Goal: Navigation & Orientation: Find specific page/section

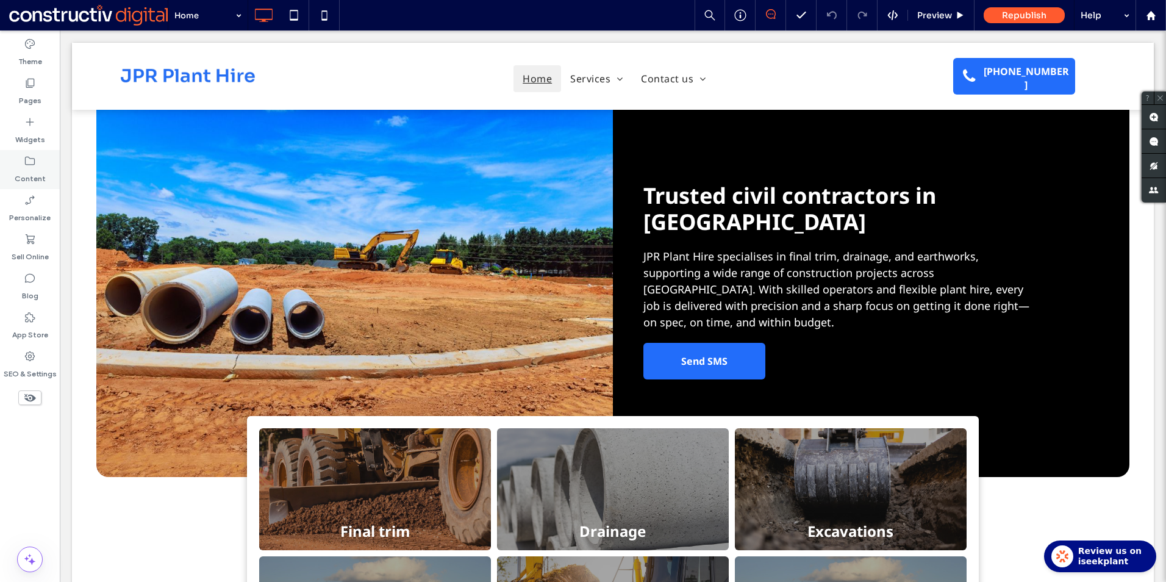
click at [28, 157] on icon at bounding box center [30, 161] width 12 height 12
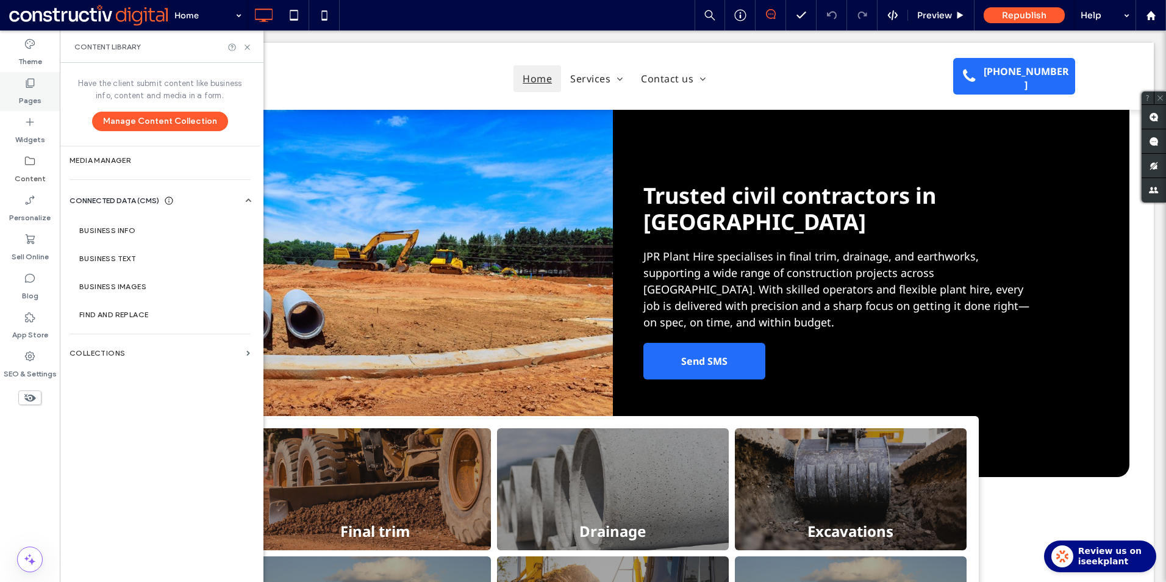
click at [45, 90] on div "Pages" at bounding box center [30, 91] width 60 height 39
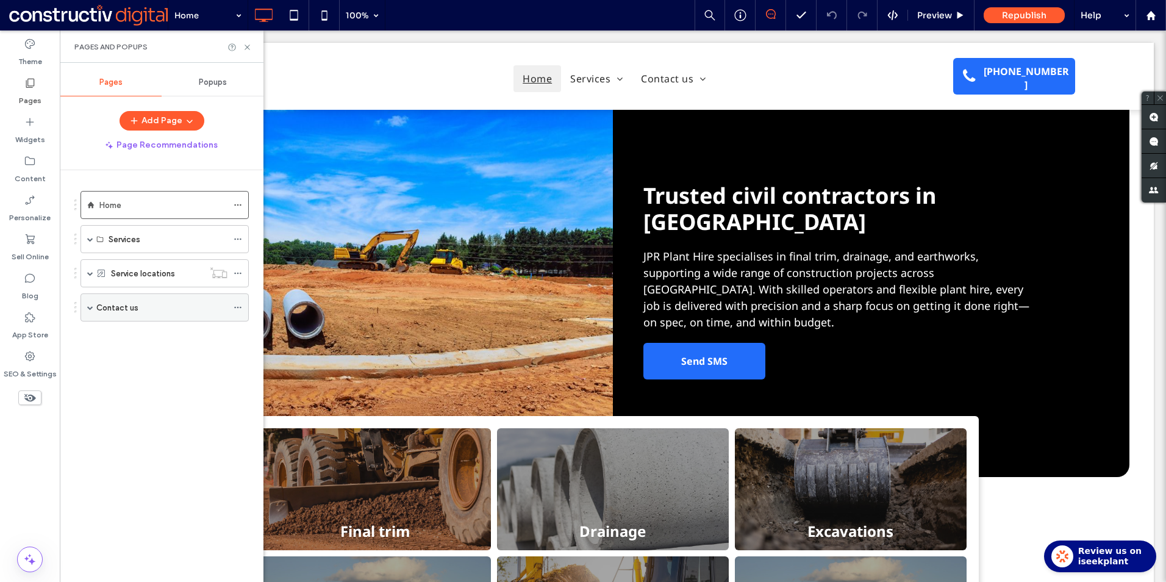
click at [94, 307] on div "Contact us" at bounding box center [165, 307] width 168 height 28
click at [90, 310] on span at bounding box center [90, 307] width 6 height 6
click at [88, 242] on span at bounding box center [90, 239] width 6 height 6
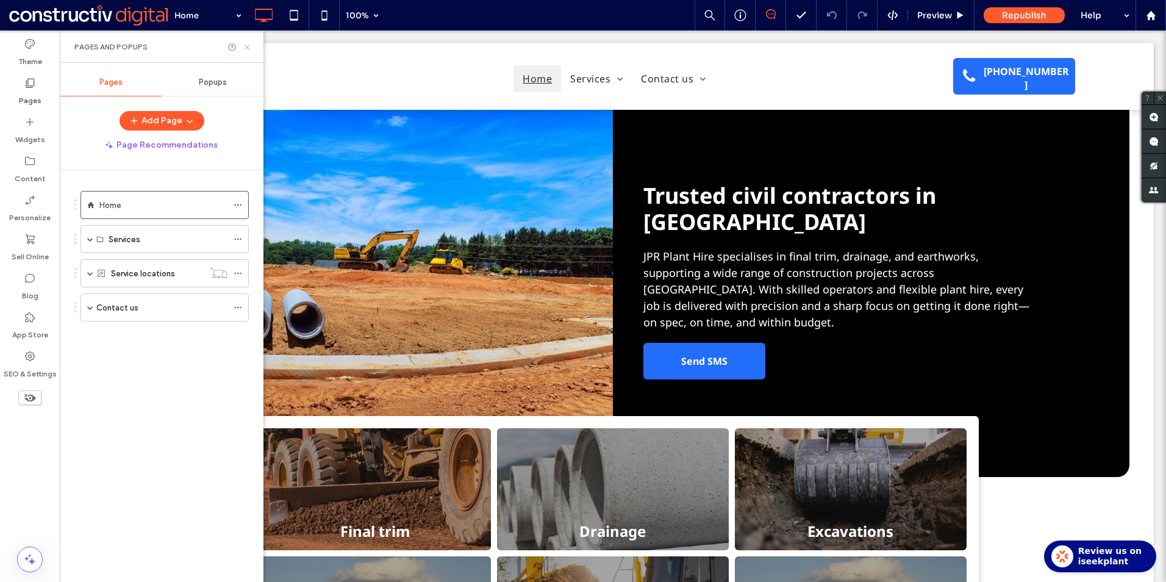
click at [245, 47] on icon at bounding box center [247, 47] width 9 height 9
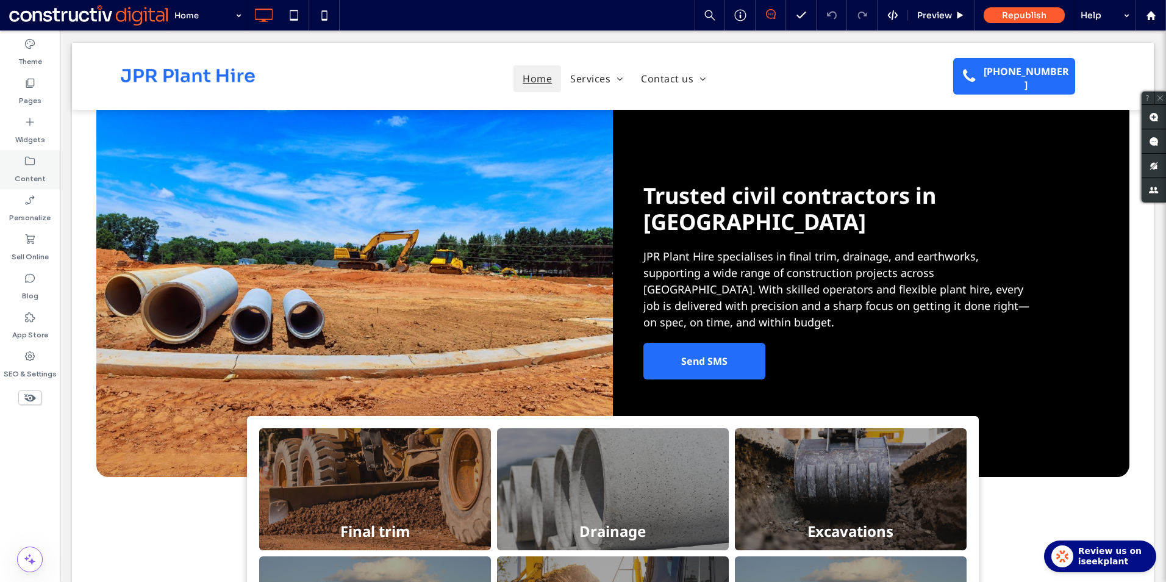
click at [23, 162] on div "Content" at bounding box center [30, 169] width 60 height 39
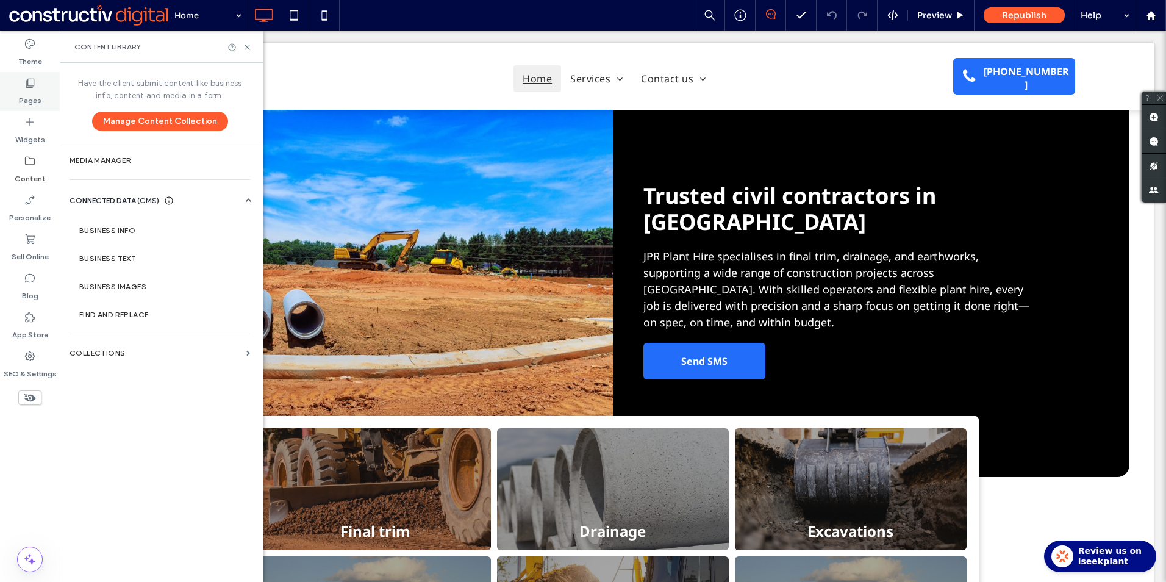
click at [30, 93] on label "Pages" at bounding box center [30, 97] width 23 height 17
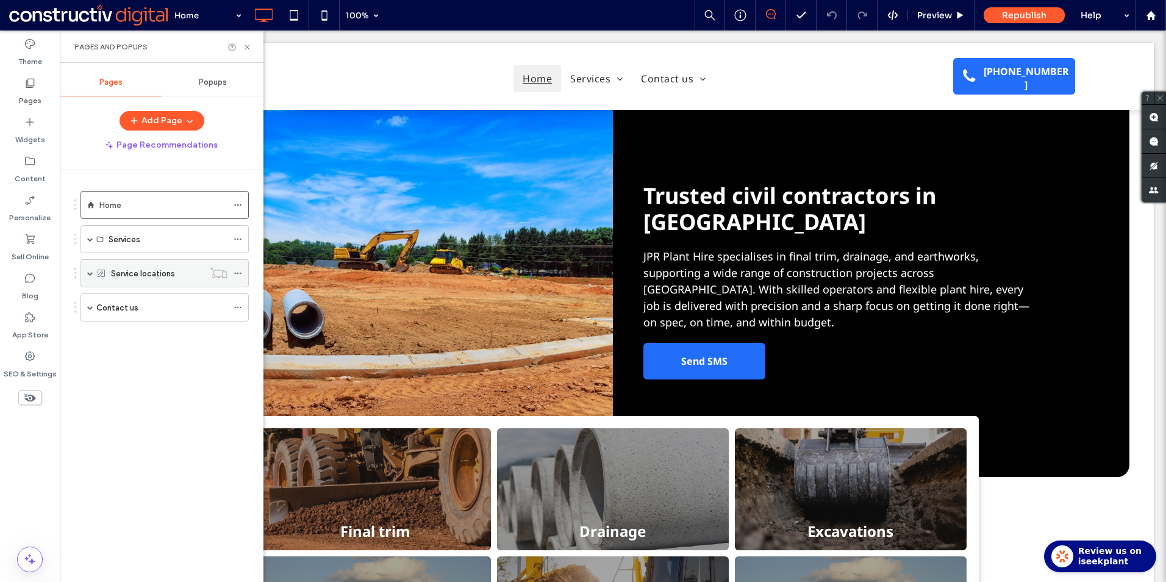
click at [92, 270] on span at bounding box center [90, 273] width 6 height 6
click at [138, 274] on label "Service locations" at bounding box center [143, 273] width 64 height 21
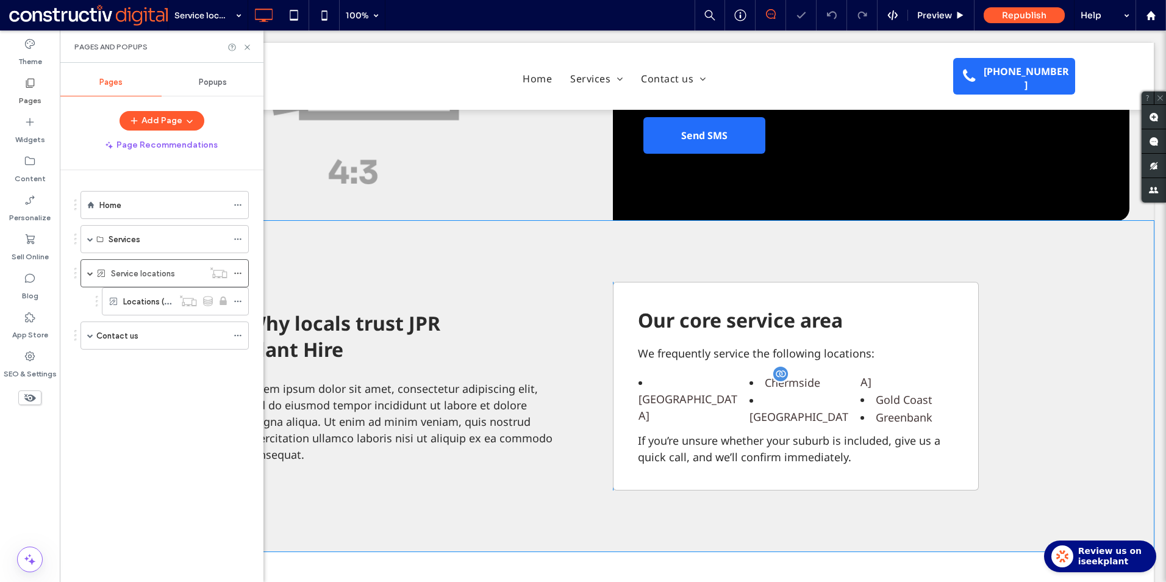
scroll to position [183, 0]
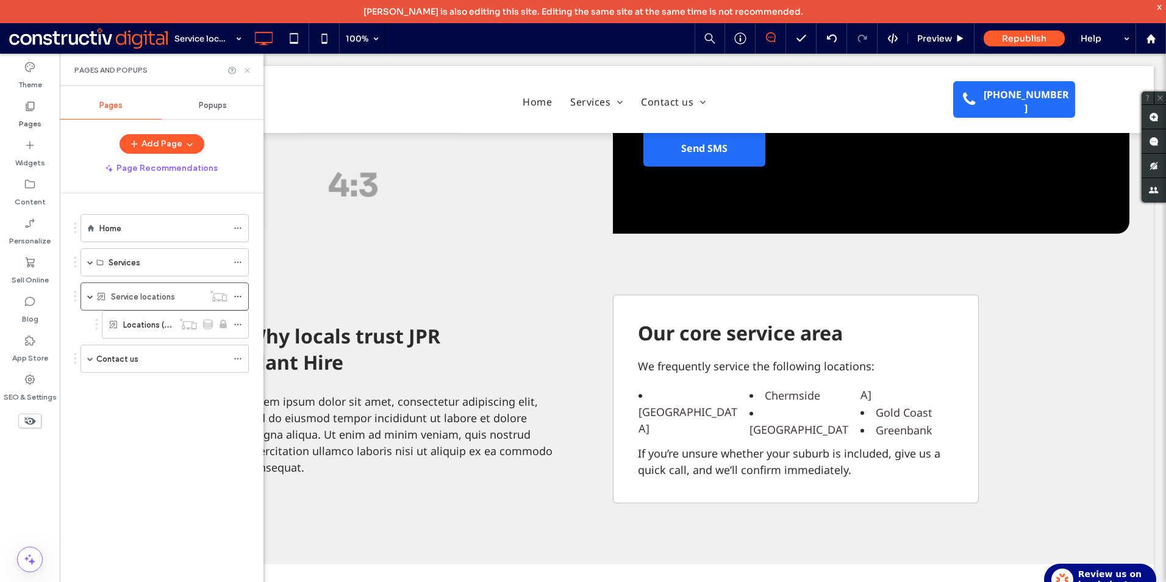
click at [244, 67] on icon at bounding box center [247, 70] width 9 height 9
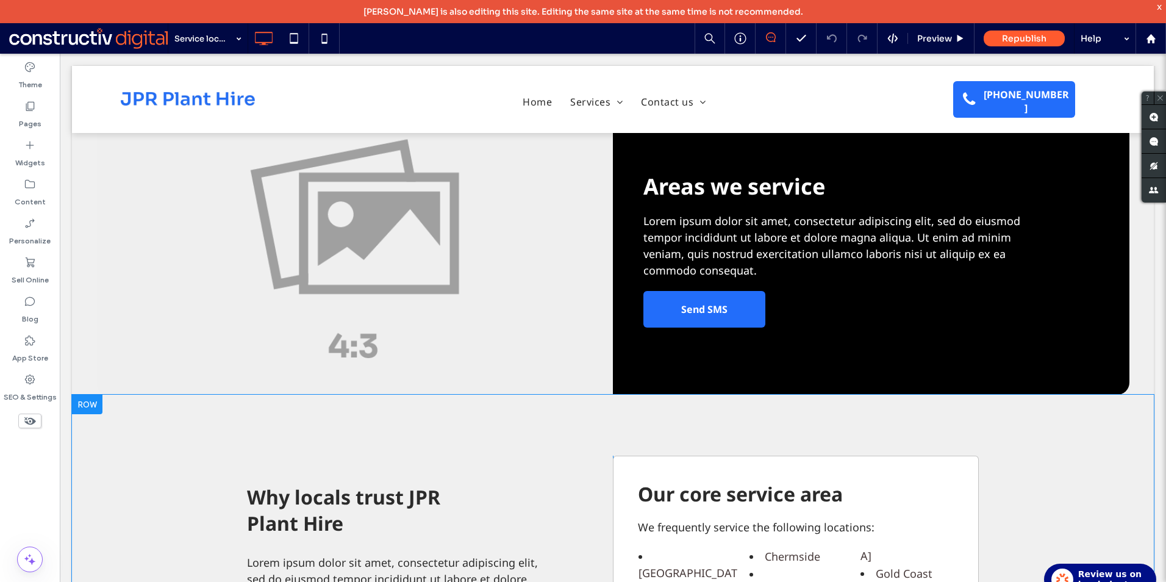
scroll to position [0, 0]
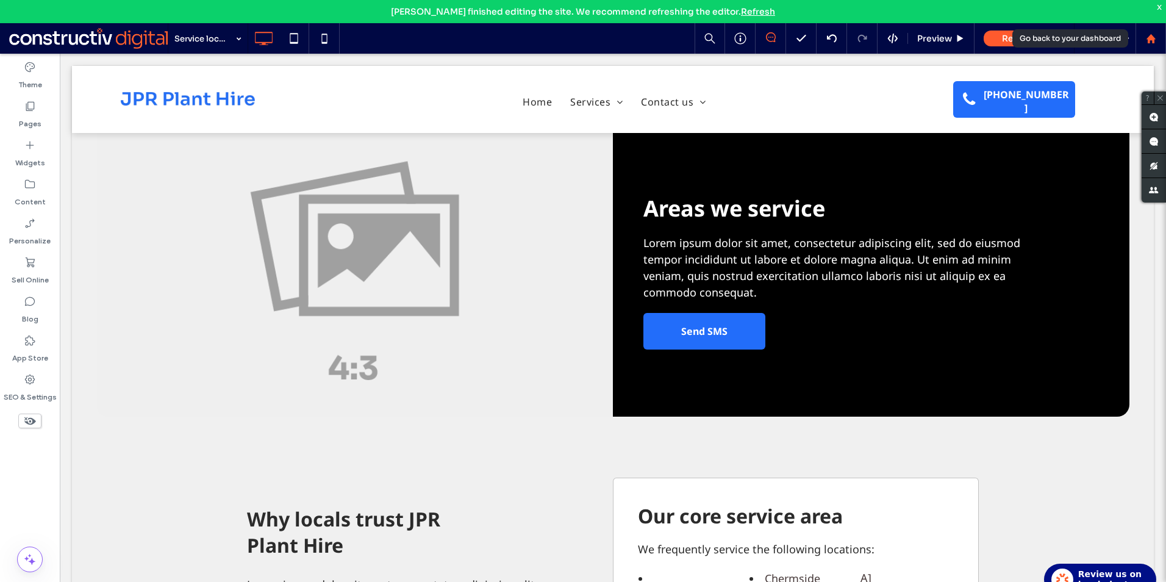
click at [1150, 35] on icon at bounding box center [1151, 39] width 10 height 10
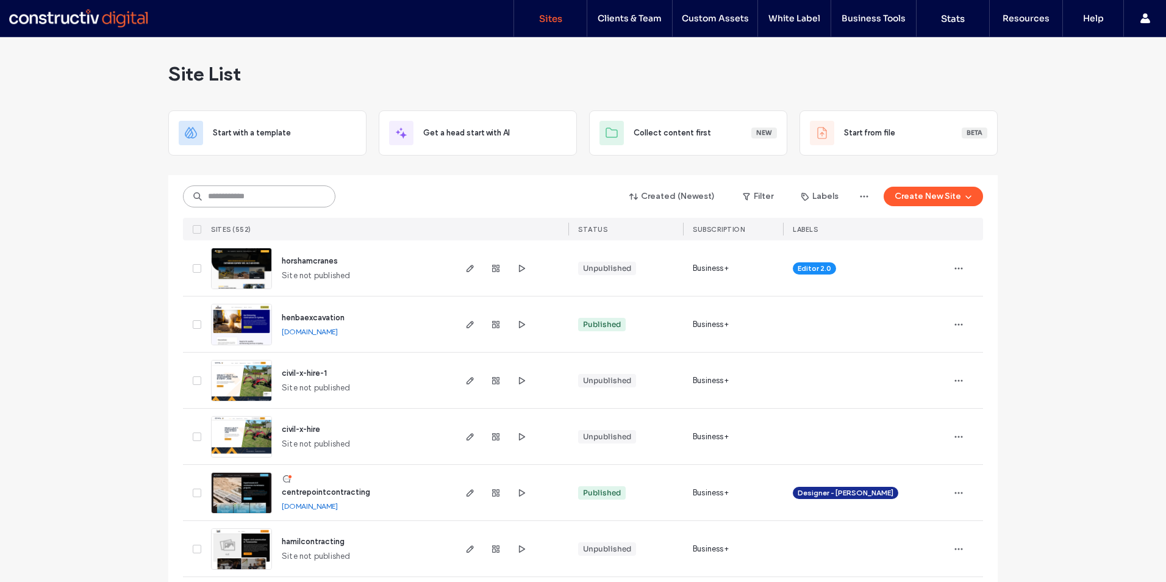
click at [248, 194] on input at bounding box center [259, 196] width 152 height 22
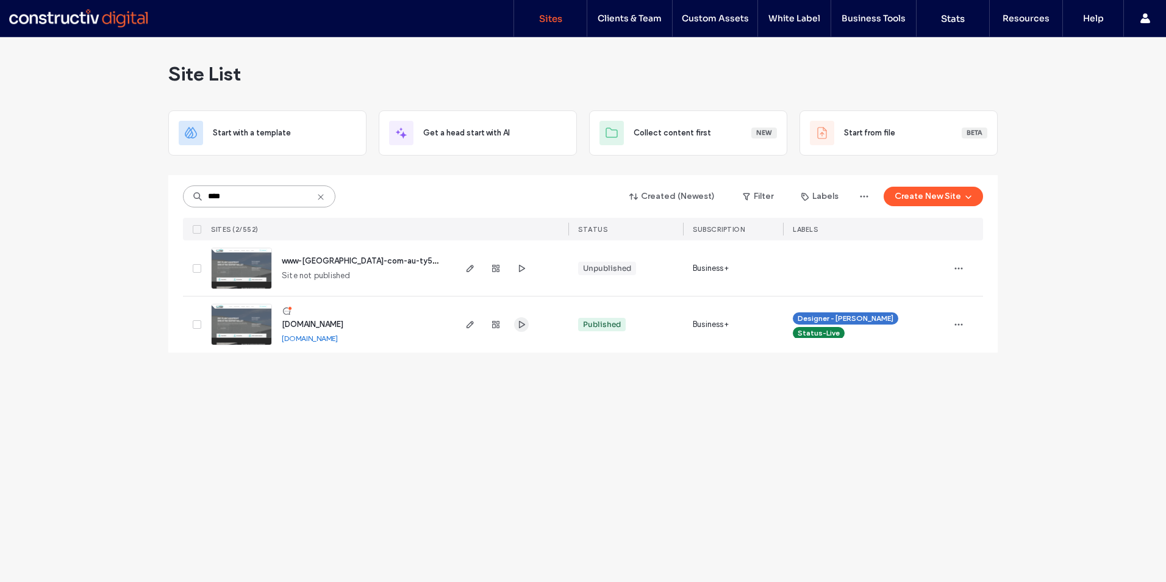
type input "****"
click at [521, 326] on icon "button" at bounding box center [522, 325] width 10 height 10
click at [470, 321] on icon "button" at bounding box center [470, 325] width 10 height 10
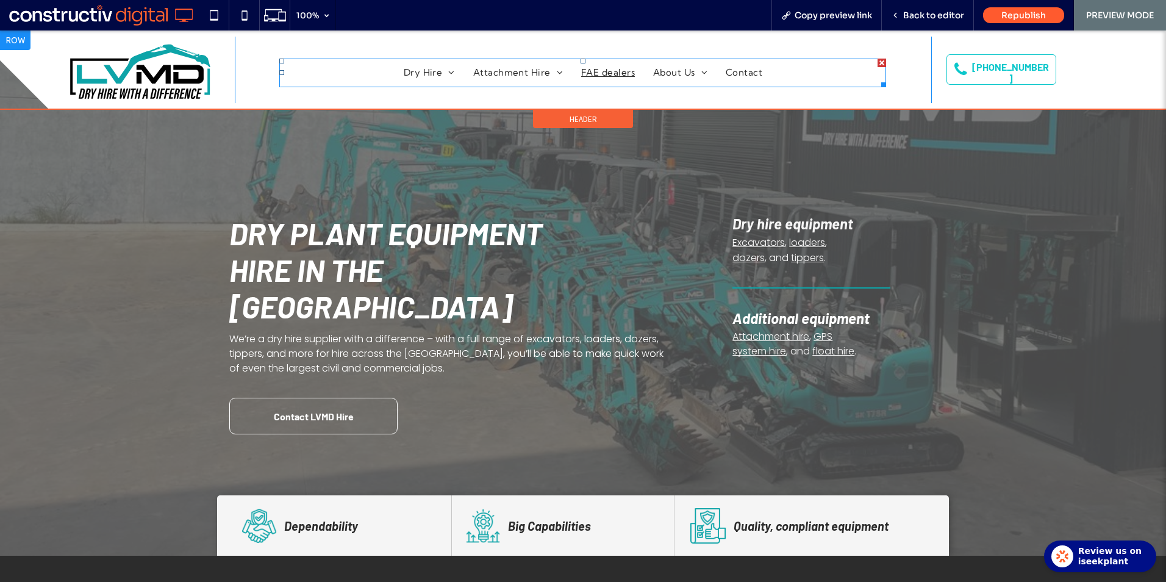
click at [611, 73] on span "FAE dealers" at bounding box center [608, 73] width 54 height 14
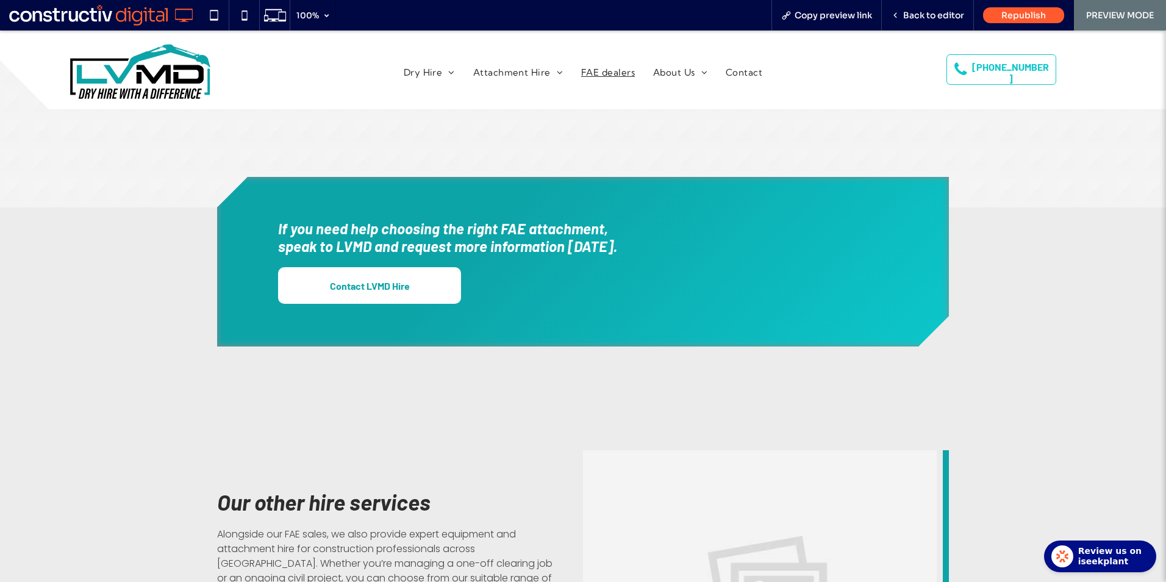
scroll to position [1281, 0]
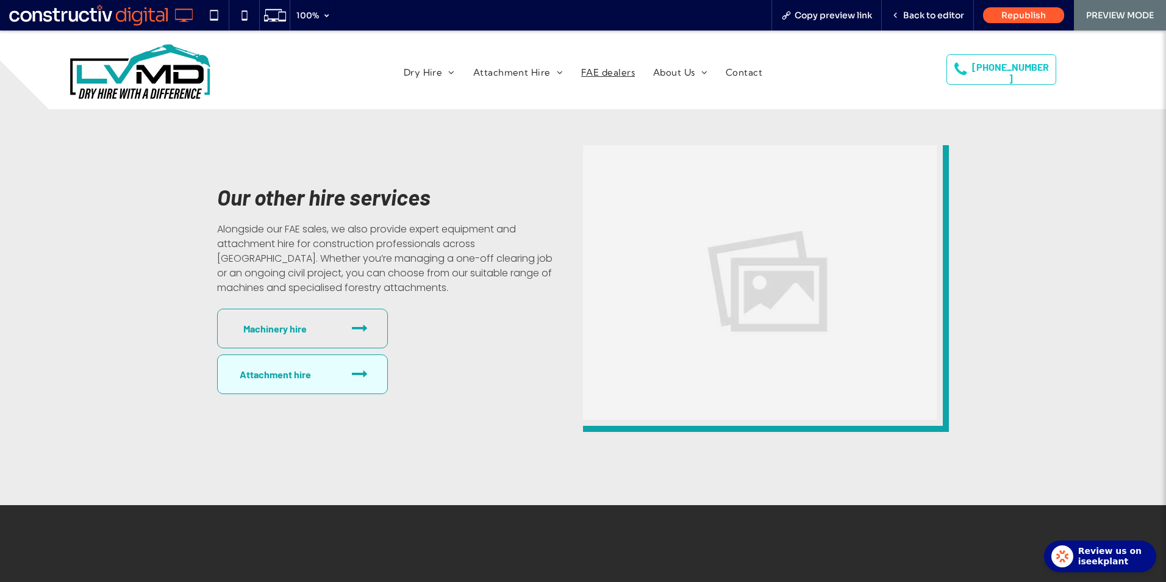
click at [313, 354] on link "Attachment hire" at bounding box center [302, 374] width 171 height 40
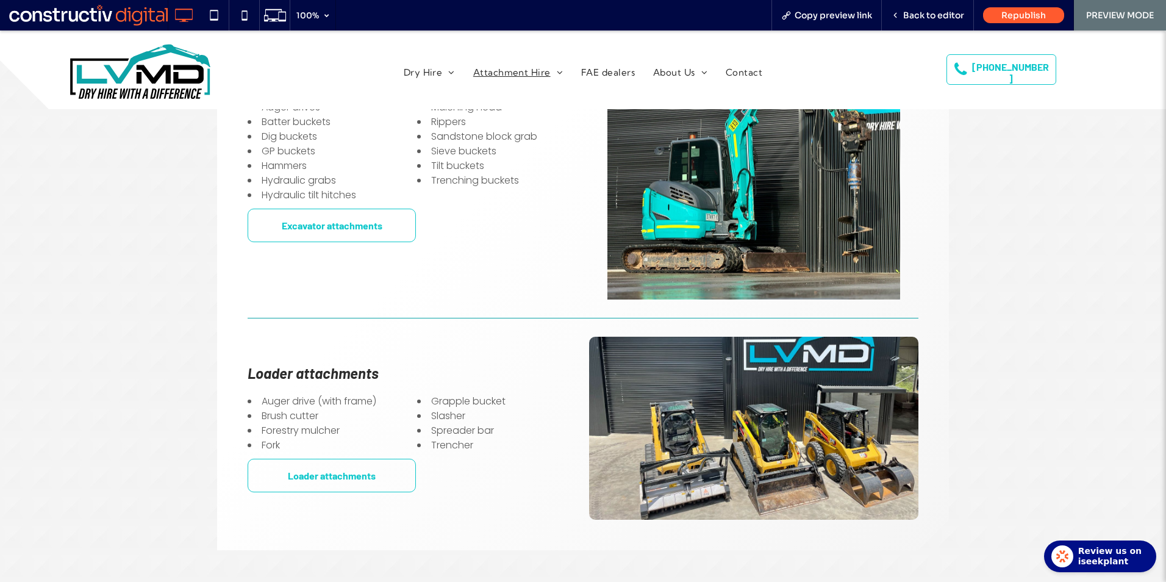
scroll to position [427, 0]
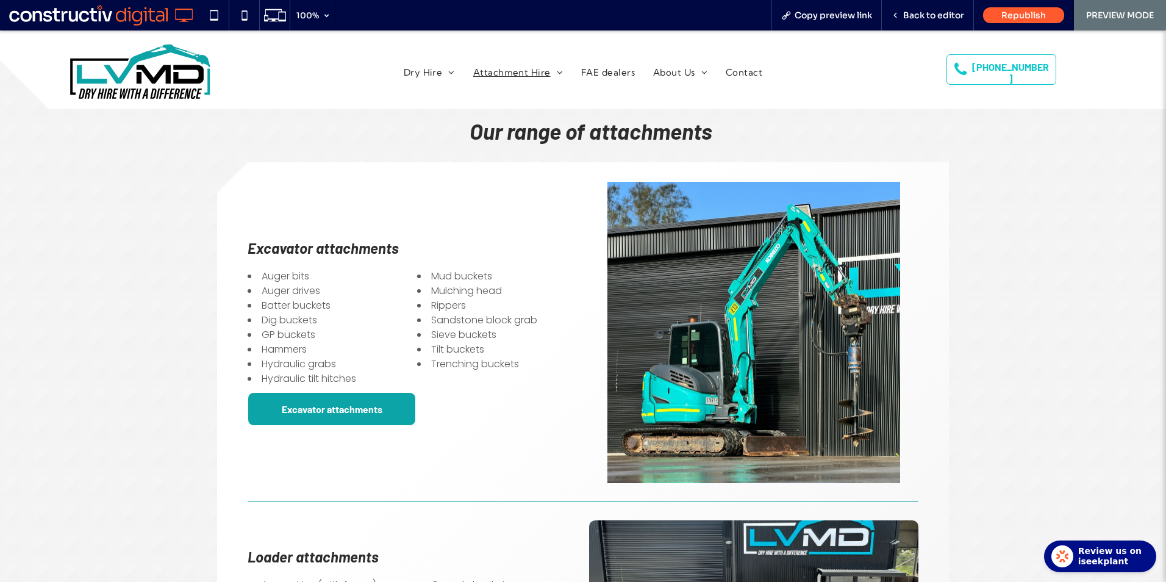
click at [333, 401] on span "Excavator attachments" at bounding box center [332, 409] width 101 height 24
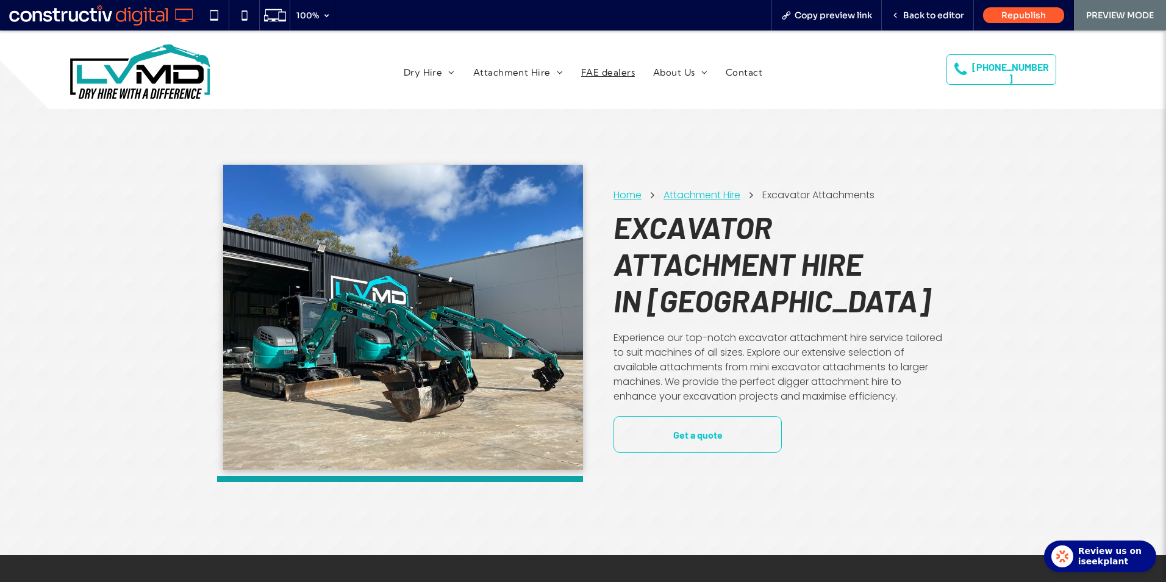
click at [594, 66] on span "FAE dealers" at bounding box center [608, 73] width 54 height 14
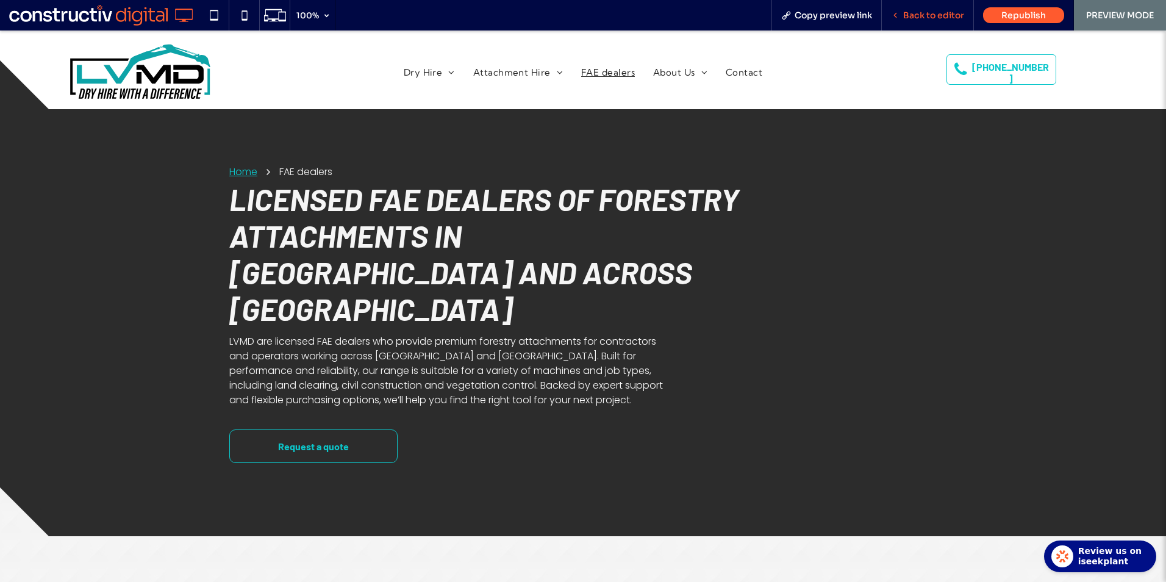
click at [911, 10] on span "Back to editor" at bounding box center [933, 15] width 61 height 11
